Goal: Communication & Community: Answer question/provide support

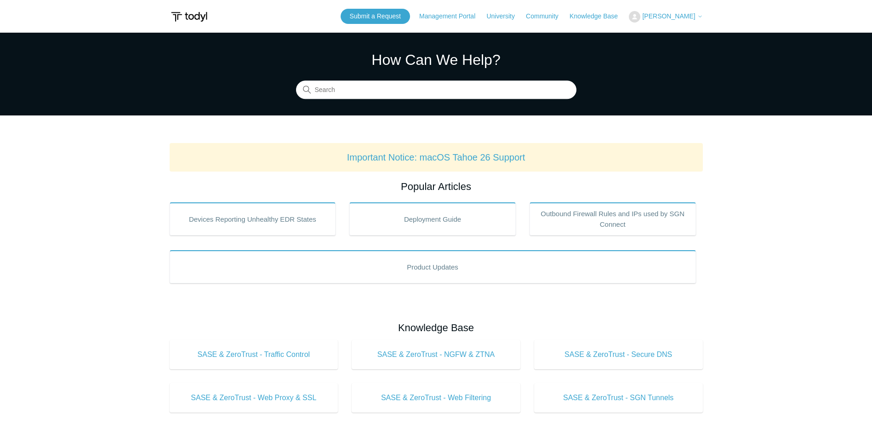
click at [659, 14] on button "[PERSON_NAME]" at bounding box center [666, 16] width 74 height 11
click at [677, 36] on link "My Support Requests" at bounding box center [674, 36] width 90 height 16
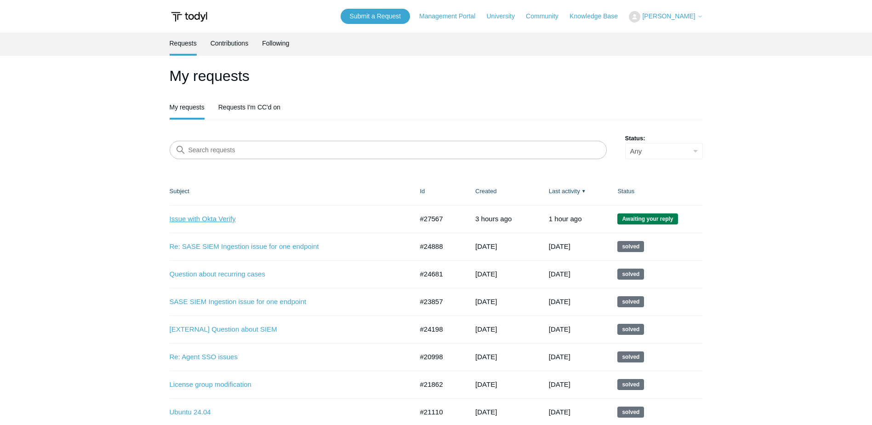
click at [223, 220] on link "Issue with Okta Verify" at bounding box center [285, 219] width 230 height 11
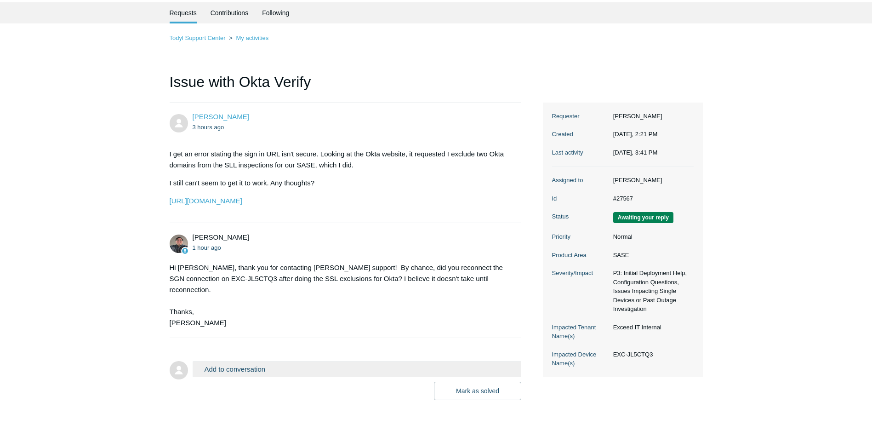
scroll to position [58, 0]
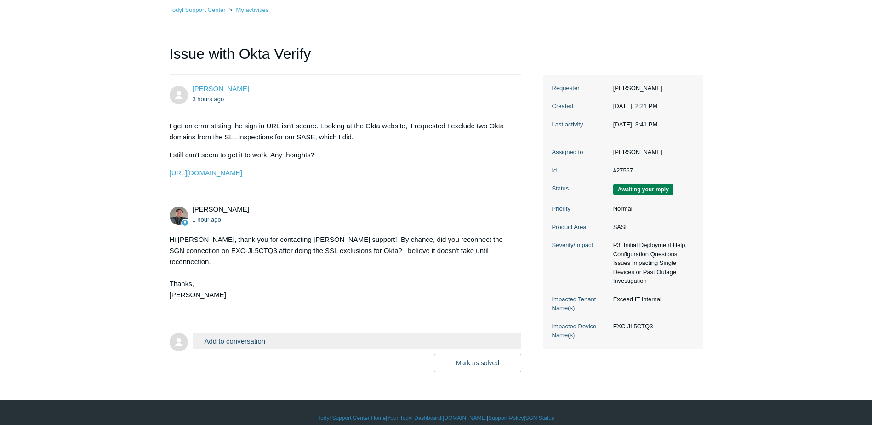
click at [326, 322] on form "Add to conversation CC Add emails Drag files here or click to add a file Mark a…" at bounding box center [346, 345] width 352 height 53
click at [326, 333] on button "Add to conversation" at bounding box center [357, 341] width 329 height 16
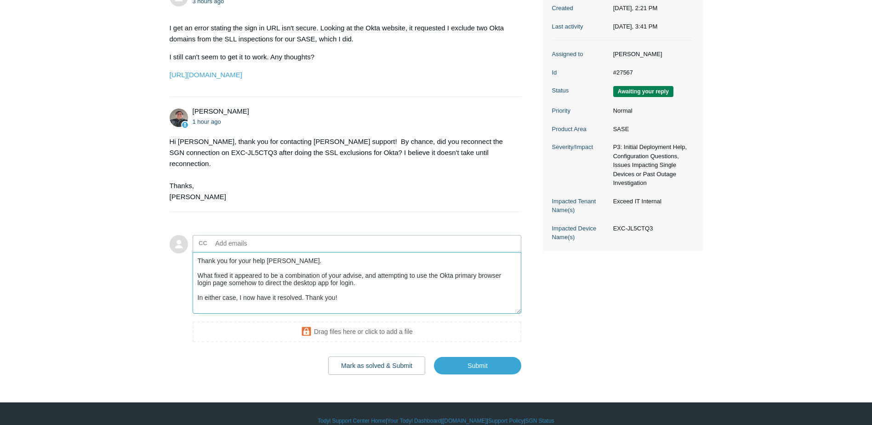
scroll to position [159, 0]
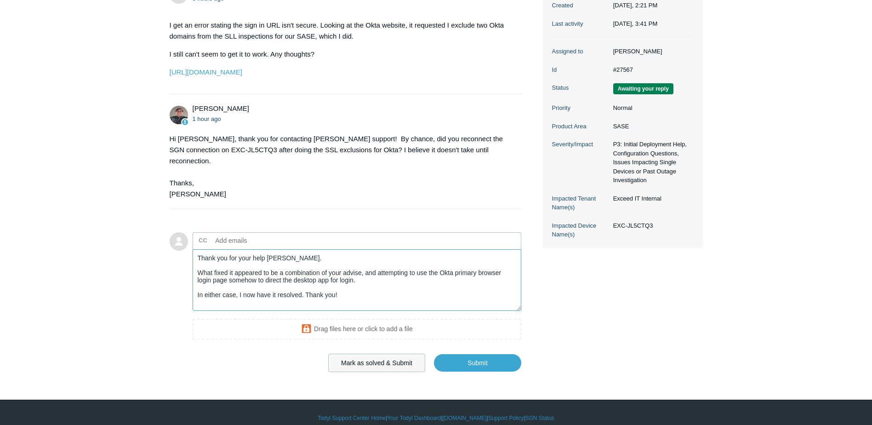
type textarea "Thank you for your help Matt. What fixed it appeared to be a combination of you…"
click at [397, 354] on button "Mark as solved & Submit" at bounding box center [376, 362] width 97 height 18
